Goal: Task Accomplishment & Management: Use online tool/utility

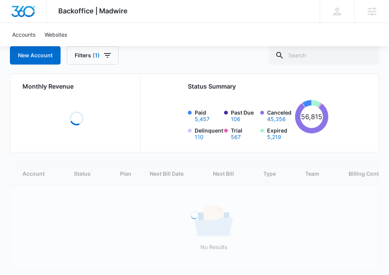
scroll to position [45, 0]
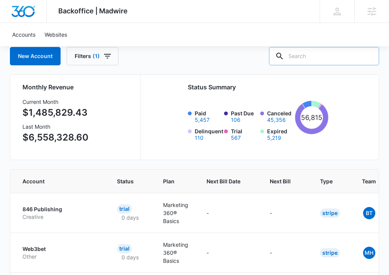
click at [328, 50] on input "text" at bounding box center [324, 56] width 110 height 18
paste input "M334179"
type input "M334179"
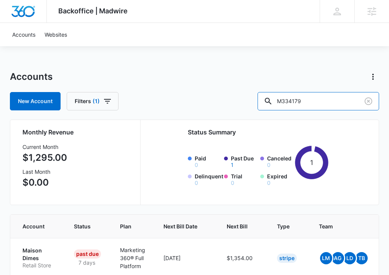
scroll to position [39, 0]
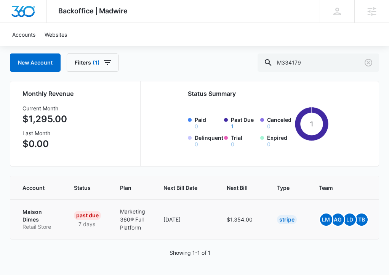
click at [66, 210] on td "Past Due 7 days" at bounding box center [88, 219] width 46 height 40
click at [39, 216] on p "Maison Dimes" at bounding box center [38, 215] width 33 height 15
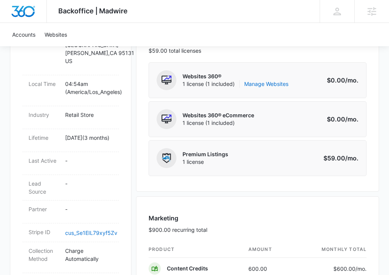
scroll to position [310, 0]
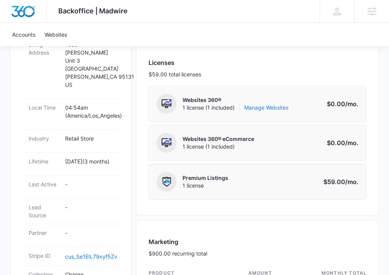
click at [264, 109] on link "Manage Websites" at bounding box center [266, 108] width 44 height 8
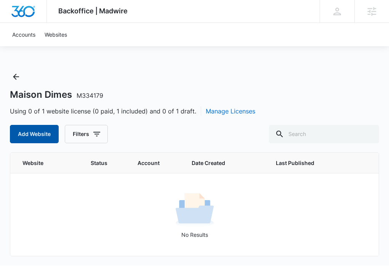
click at [45, 129] on button "Add Website" at bounding box center [34, 134] width 49 height 18
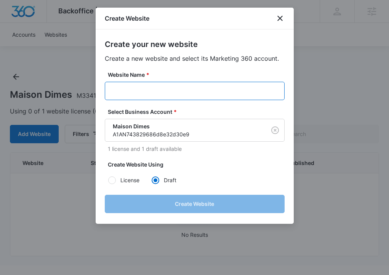
click at [138, 92] on input "Website Name *" at bounding box center [195, 91] width 180 height 18
paste input "M334179 Account Name Maison Dimes"
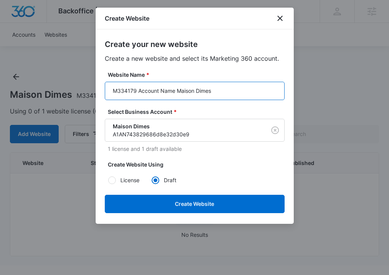
drag, startPoint x: 176, startPoint y: 90, endPoint x: 134, endPoint y: 91, distance: 42.0
click at [135, 91] on input "M334179 Account Name Maison Dimes" at bounding box center [195, 91] width 180 height 18
type input "M334179 - Maison Dimes"
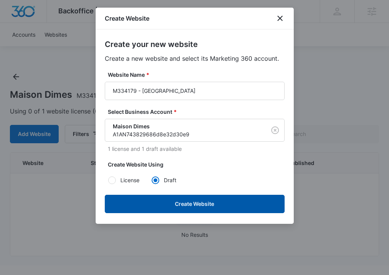
click at [212, 200] on button "Create Website" at bounding box center [195, 203] width 180 height 18
